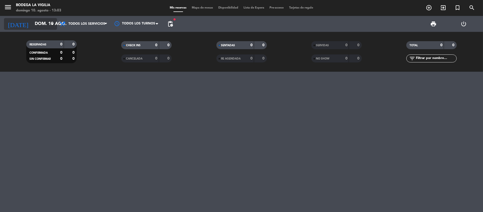
click at [38, 24] on input "dom. 10 ago." at bounding box center [60, 24] width 57 height 10
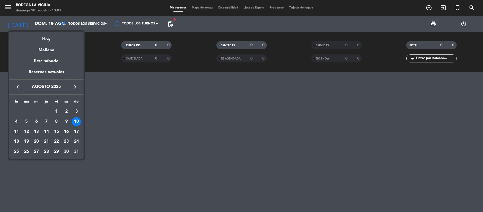
click at [12, 131] on td "11" at bounding box center [16, 131] width 10 height 10
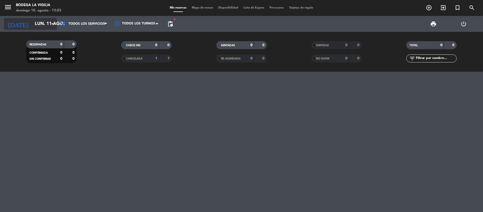
click at [40, 24] on input "lun. 11 ago." at bounding box center [60, 24] width 57 height 10
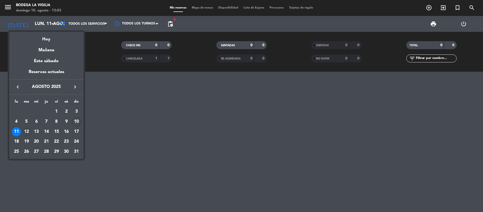
click at [24, 130] on div "12" at bounding box center [26, 131] width 9 height 9
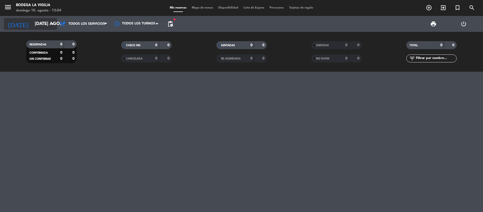
click at [36, 25] on input "[DATE] ago." at bounding box center [60, 24] width 57 height 10
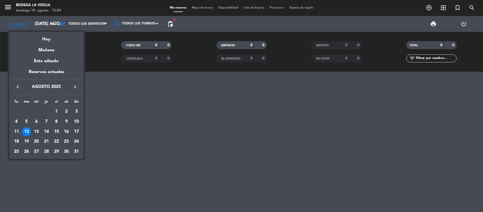
click at [37, 130] on div "13" at bounding box center [36, 131] width 9 height 9
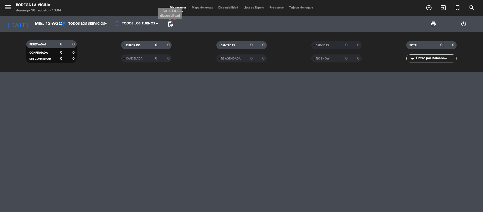
click at [173, 21] on span "pending_actions" at bounding box center [170, 24] width 6 height 6
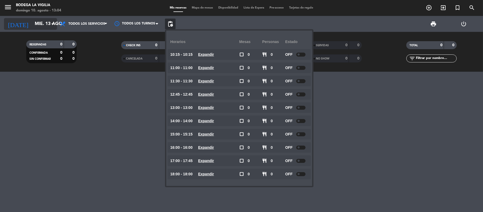
click at [40, 24] on input "mié. 13 ago." at bounding box center [60, 24] width 57 height 10
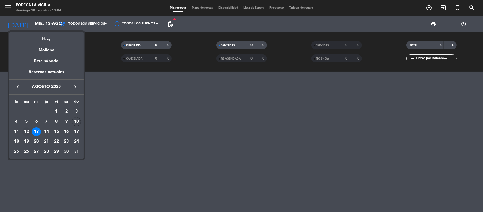
click at [24, 130] on div "12" at bounding box center [26, 131] width 9 height 9
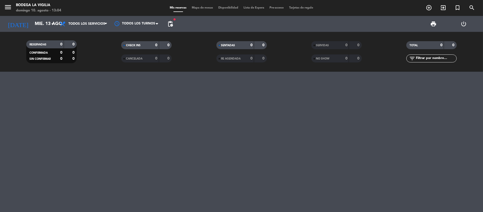
type input "[DATE] ago."
click at [168, 19] on span "pending_actions" at bounding box center [170, 24] width 11 height 11
click at [168, 23] on span "pending_actions" at bounding box center [170, 24] width 6 height 6
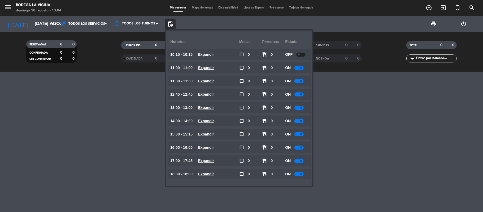
click at [301, 160] on span at bounding box center [301, 160] width 2 height 2
click at [301, 173] on span at bounding box center [301, 174] width 2 height 2
click at [86, 146] on div at bounding box center [241, 142] width 483 height 140
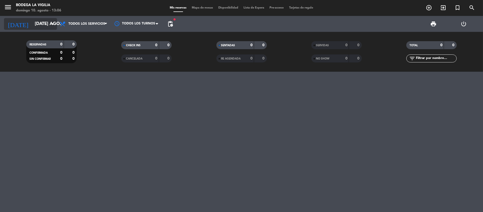
click at [45, 23] on input "[DATE] ago." at bounding box center [60, 24] width 57 height 10
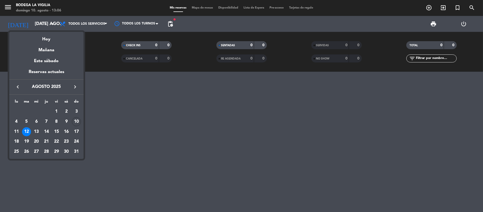
click at [10, 8] on div at bounding box center [241, 106] width 483 height 212
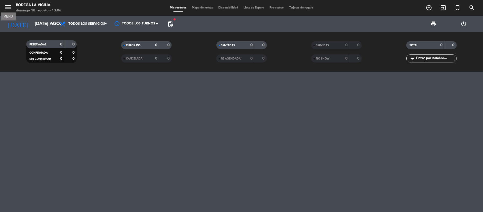
click at [9, 8] on icon "menu" at bounding box center [8, 7] width 8 height 8
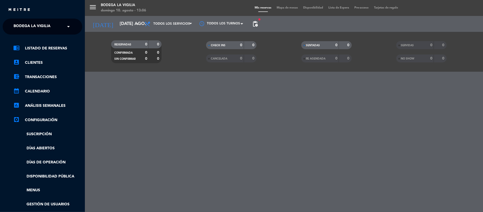
click at [37, 28] on span "Bodega La Vigilia" at bounding box center [32, 26] width 37 height 11
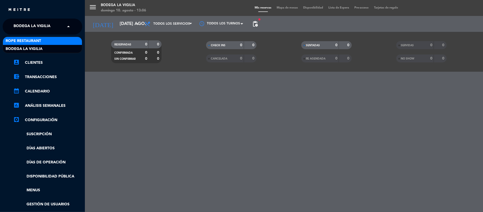
click at [42, 38] on div "Rope restaurant" at bounding box center [42, 41] width 79 height 8
